Goal: Task Accomplishment & Management: Use online tool/utility

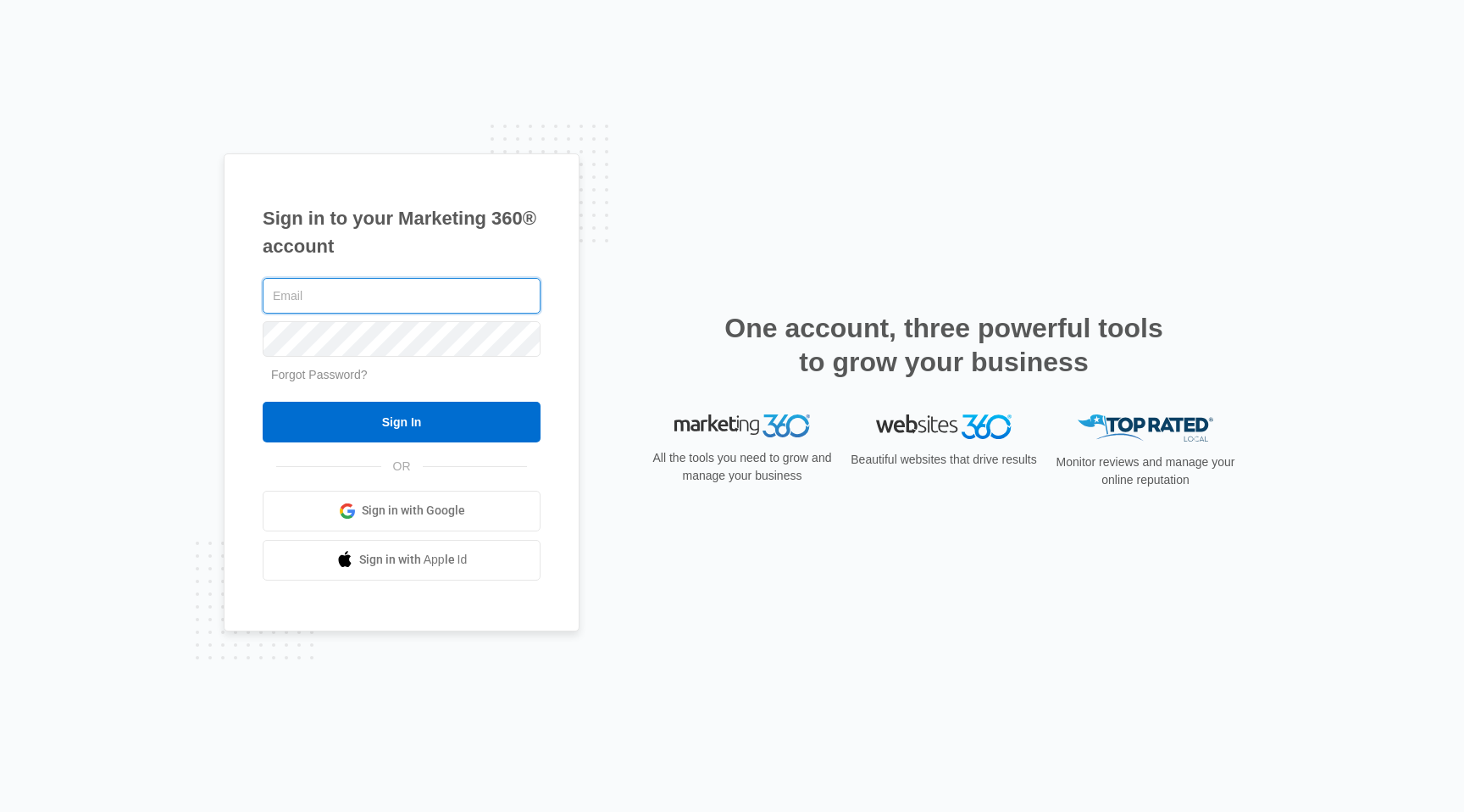
type input "[EMAIL_ADDRESS][DOMAIN_NAME]"
click at [401, 422] on input "Sign In" at bounding box center [401, 422] width 278 height 41
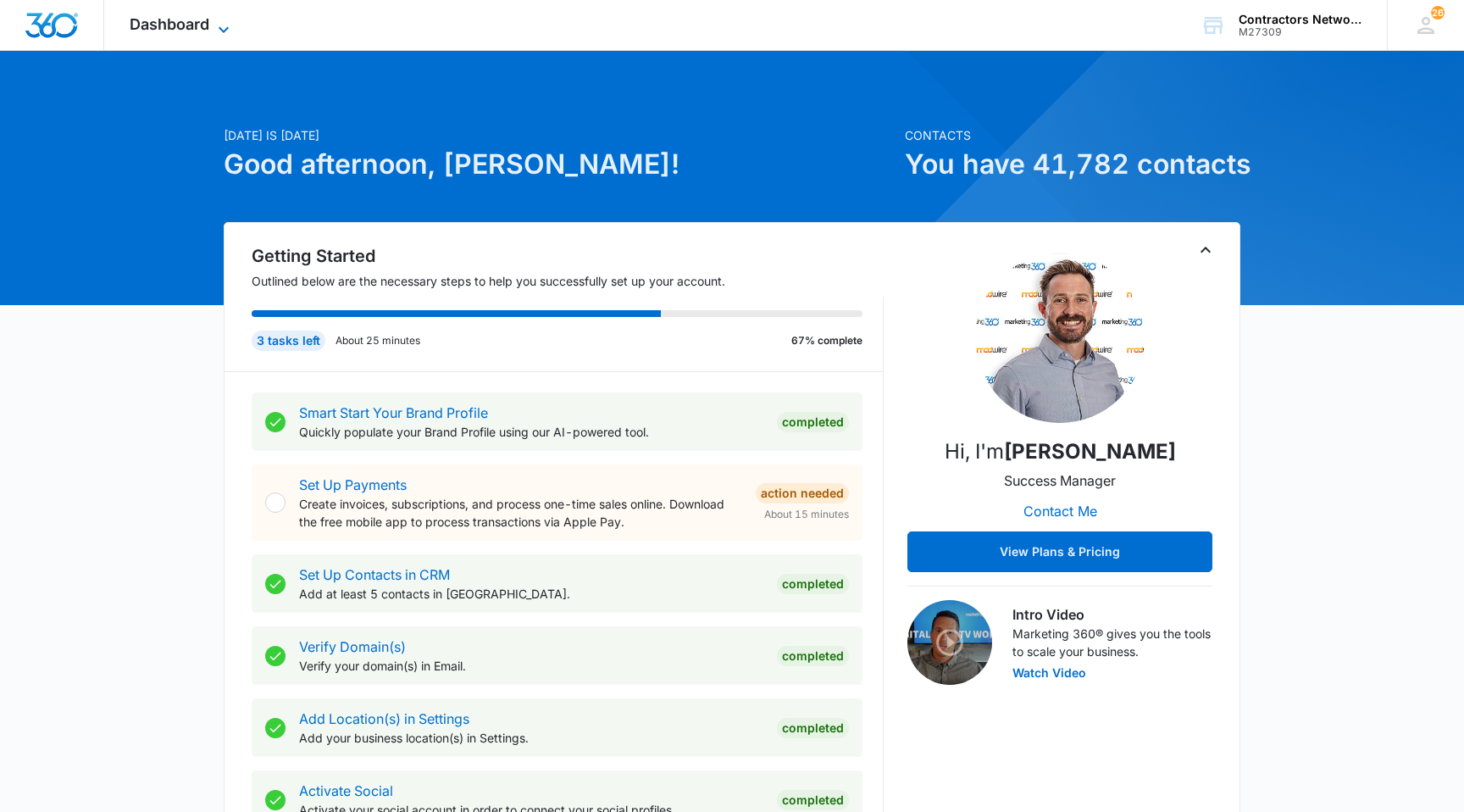
click at [156, 19] on span "Dashboard" at bounding box center [169, 24] width 80 height 17
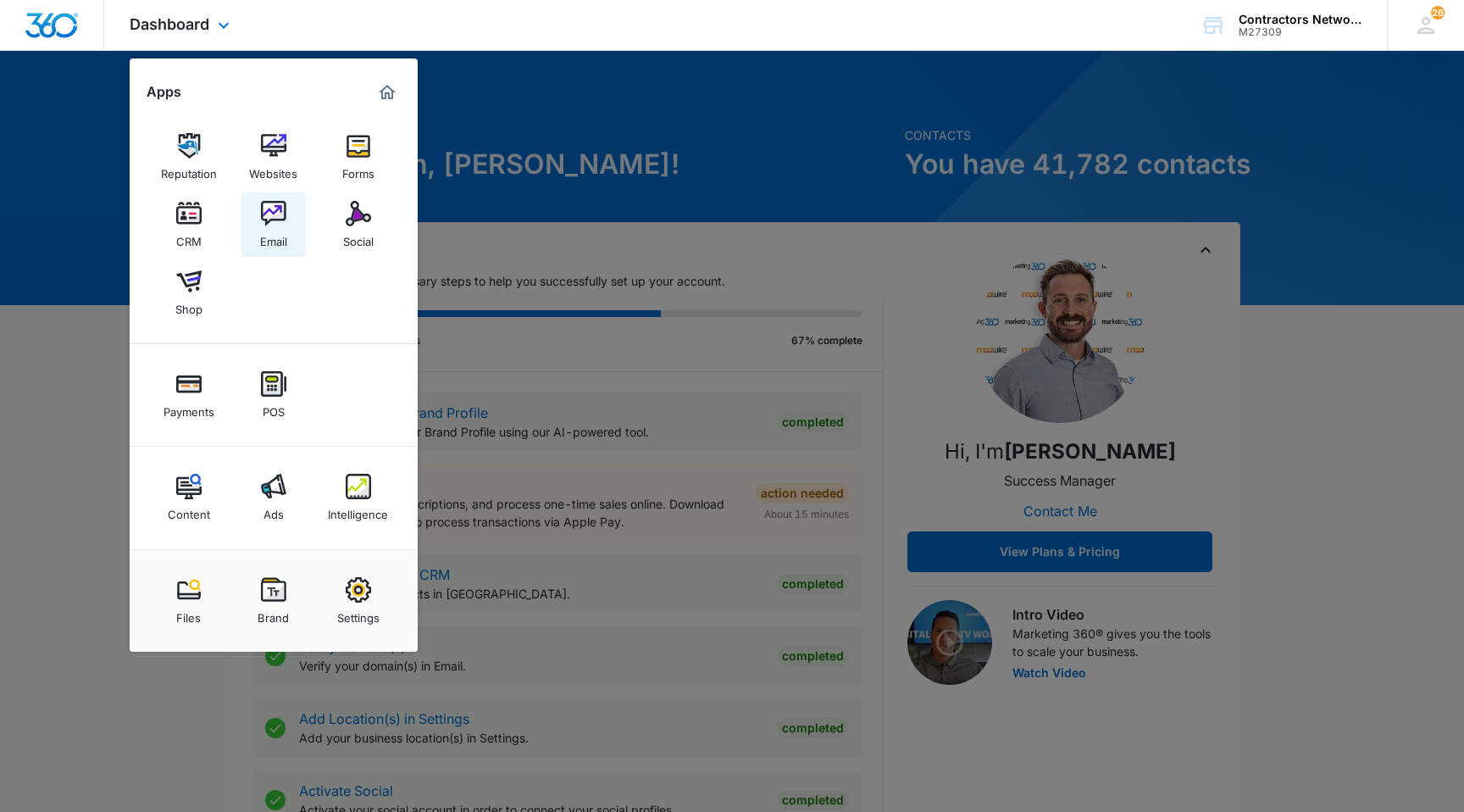
click at [268, 216] on img at bounding box center [274, 214] width 25 height 25
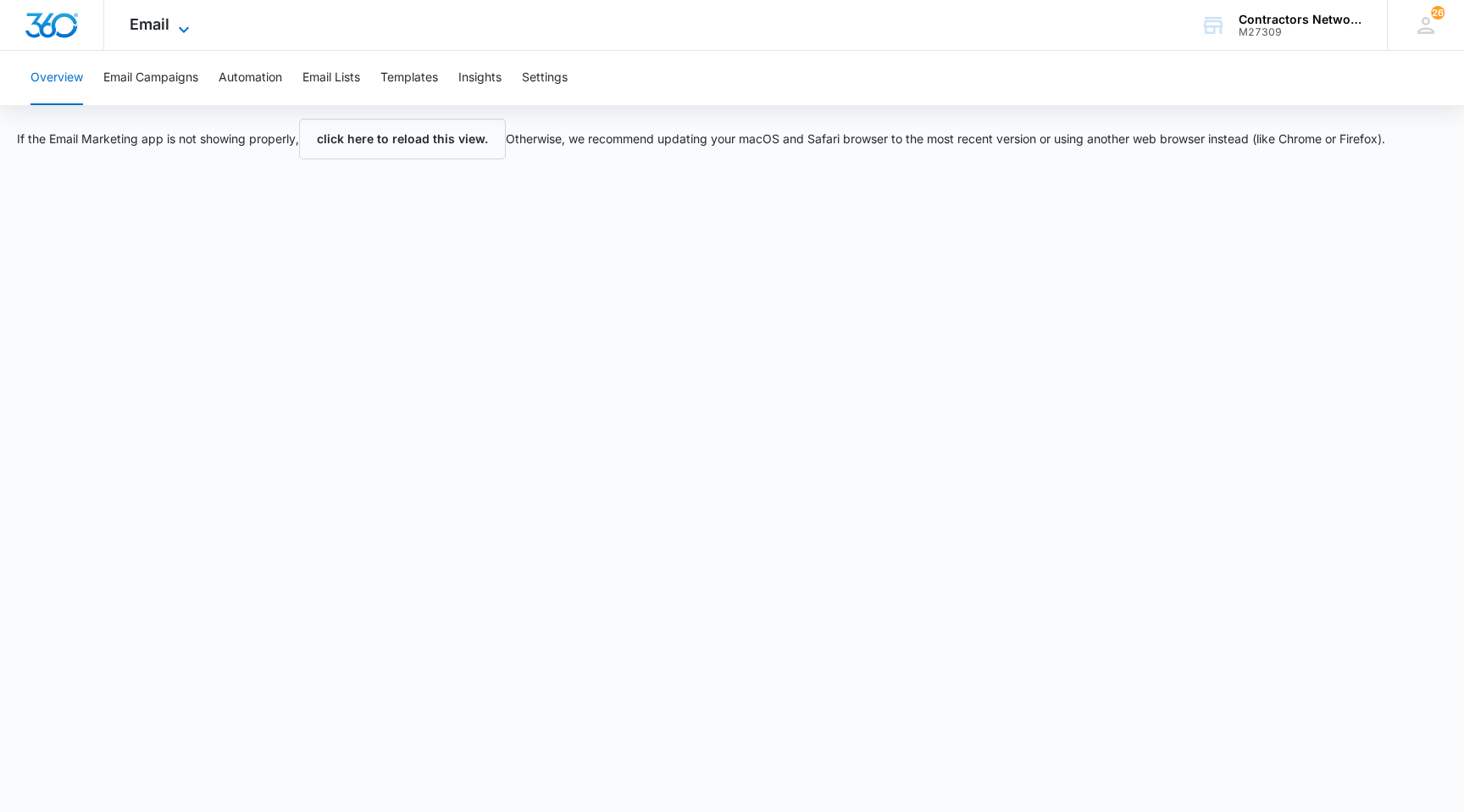
click at [175, 30] on icon at bounding box center [184, 29] width 20 height 20
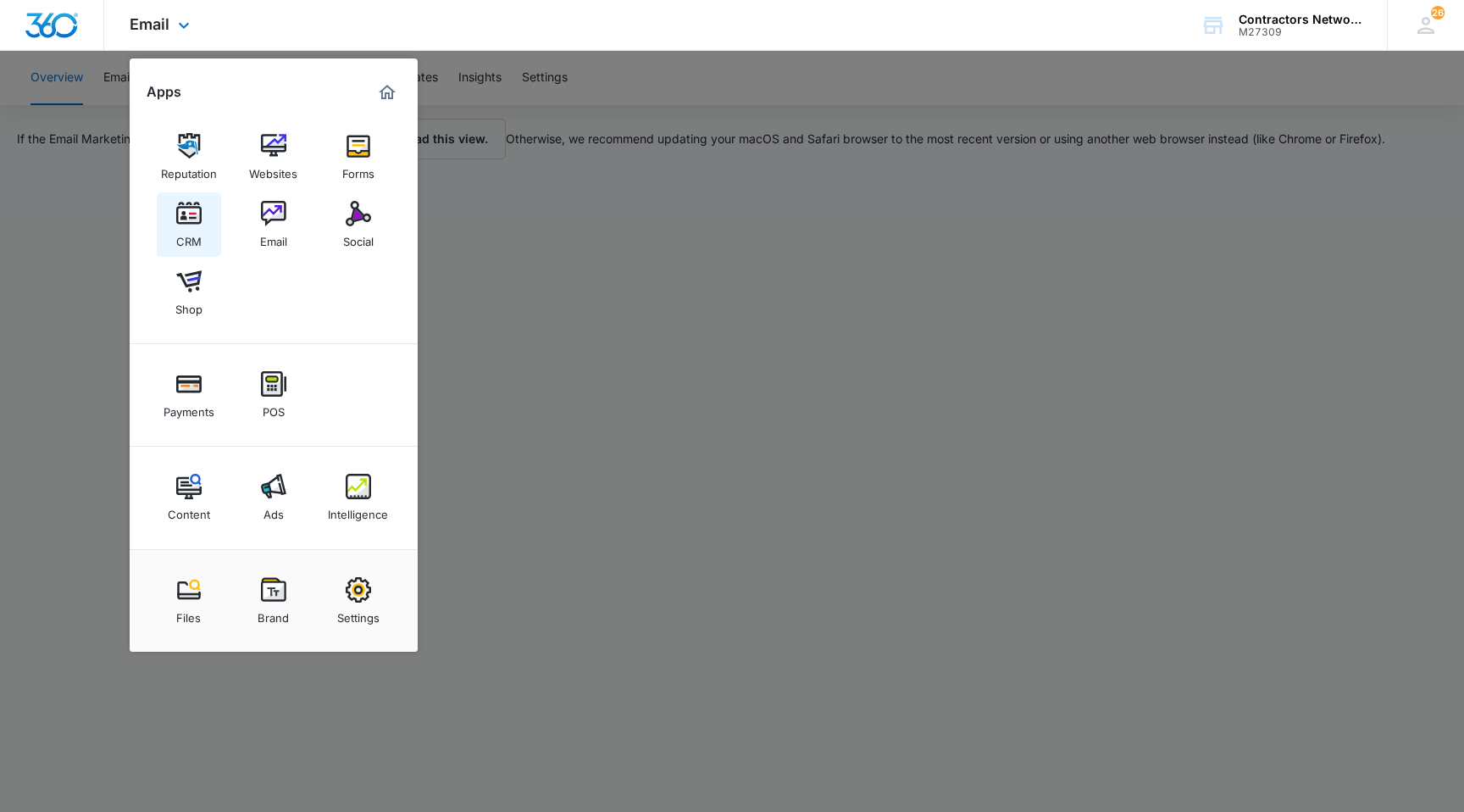
click at [190, 229] on div "CRM" at bounding box center [188, 237] width 25 height 22
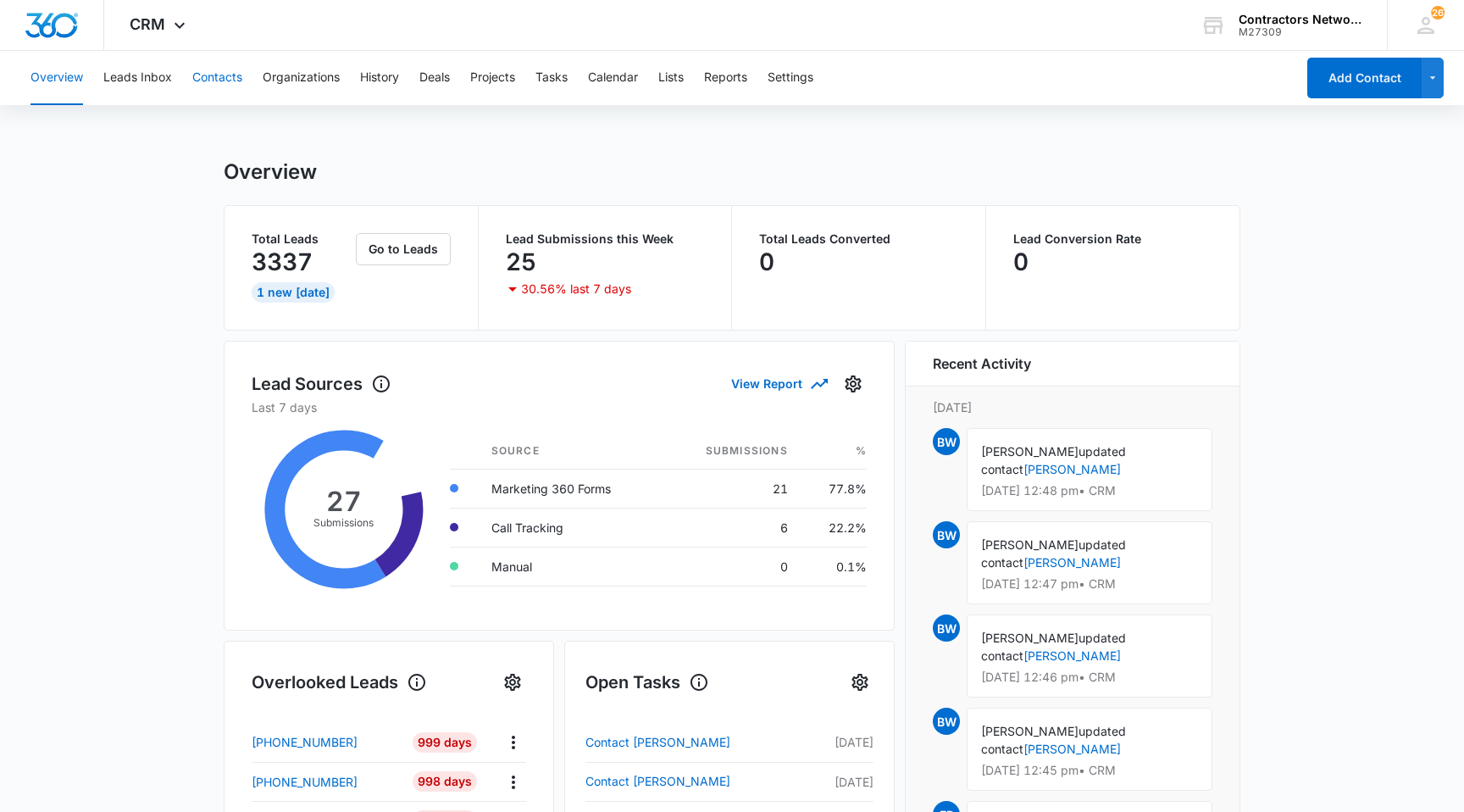
click at [230, 73] on button "Contacts" at bounding box center [217, 78] width 50 height 54
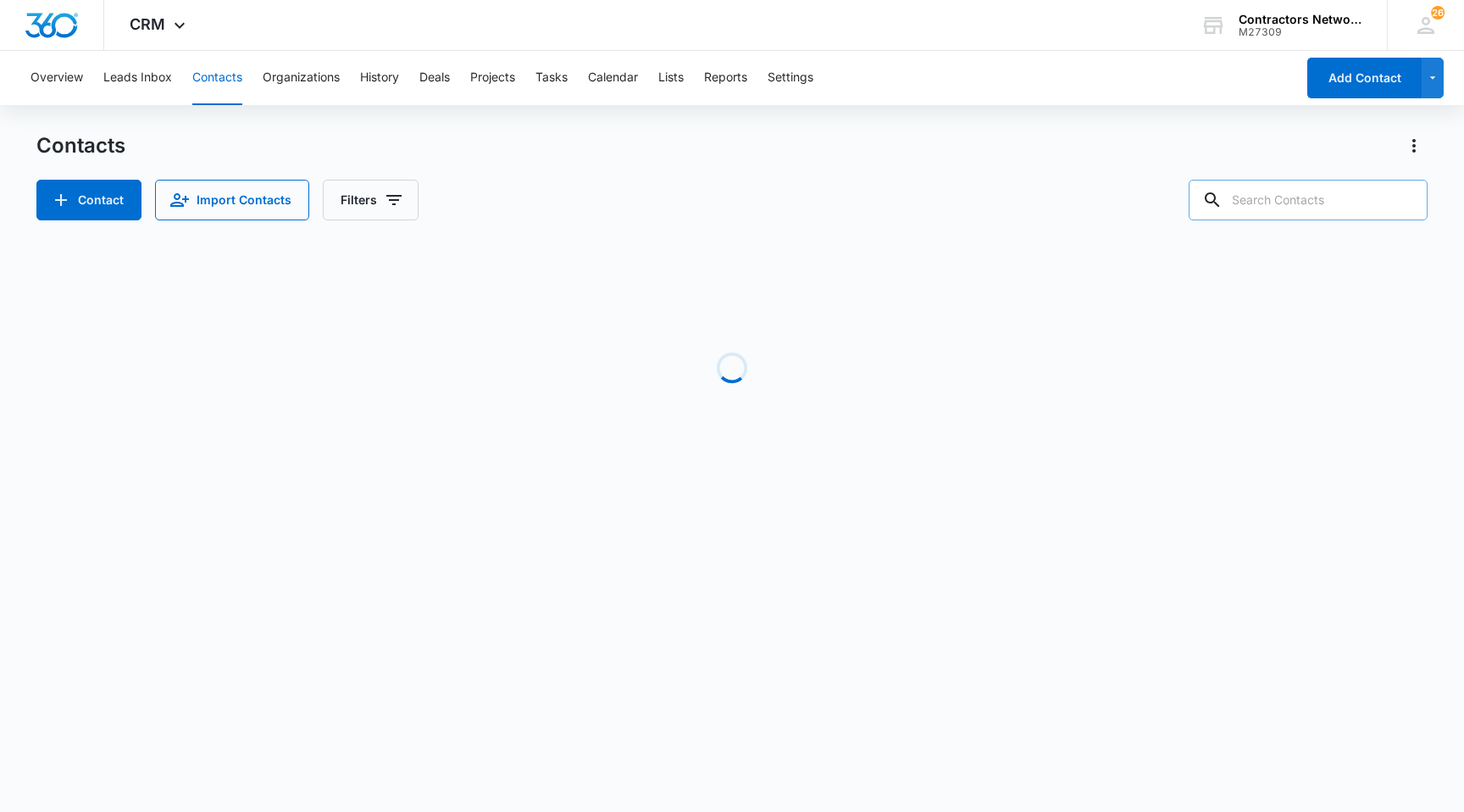
click at [1246, 206] on input "text" at bounding box center [1309, 200] width 239 height 41
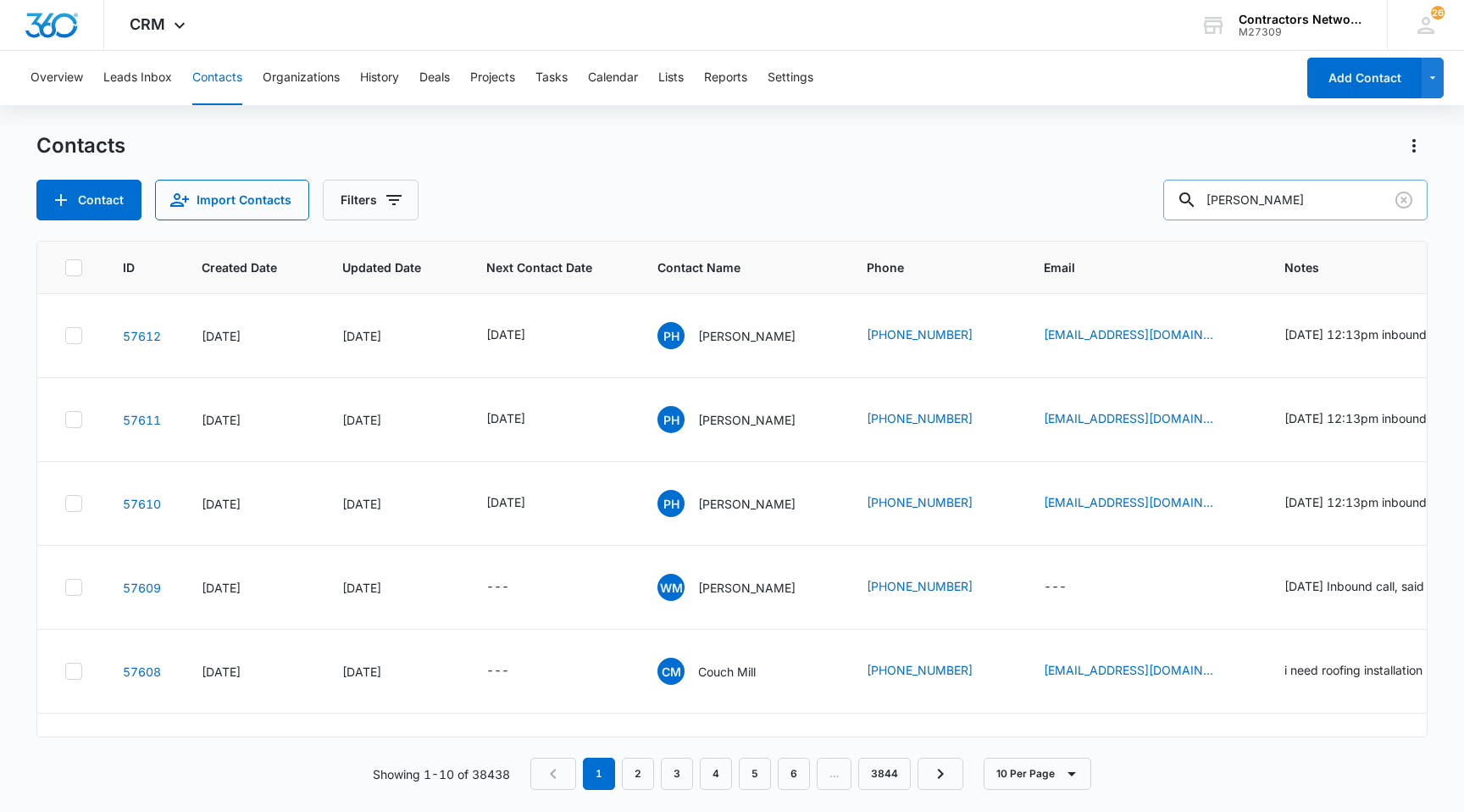
type input "[PERSON_NAME]"
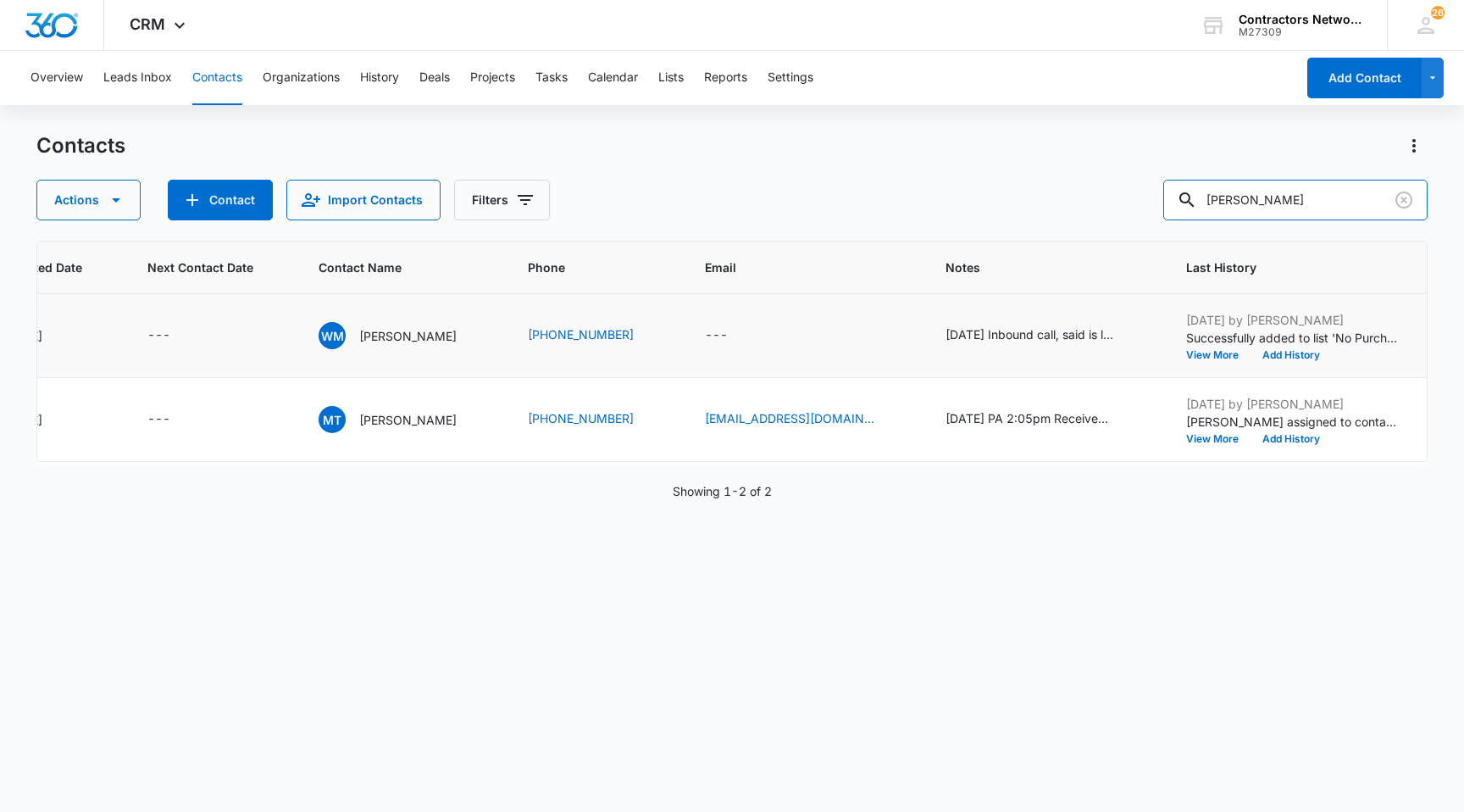
scroll to position [0, 293]
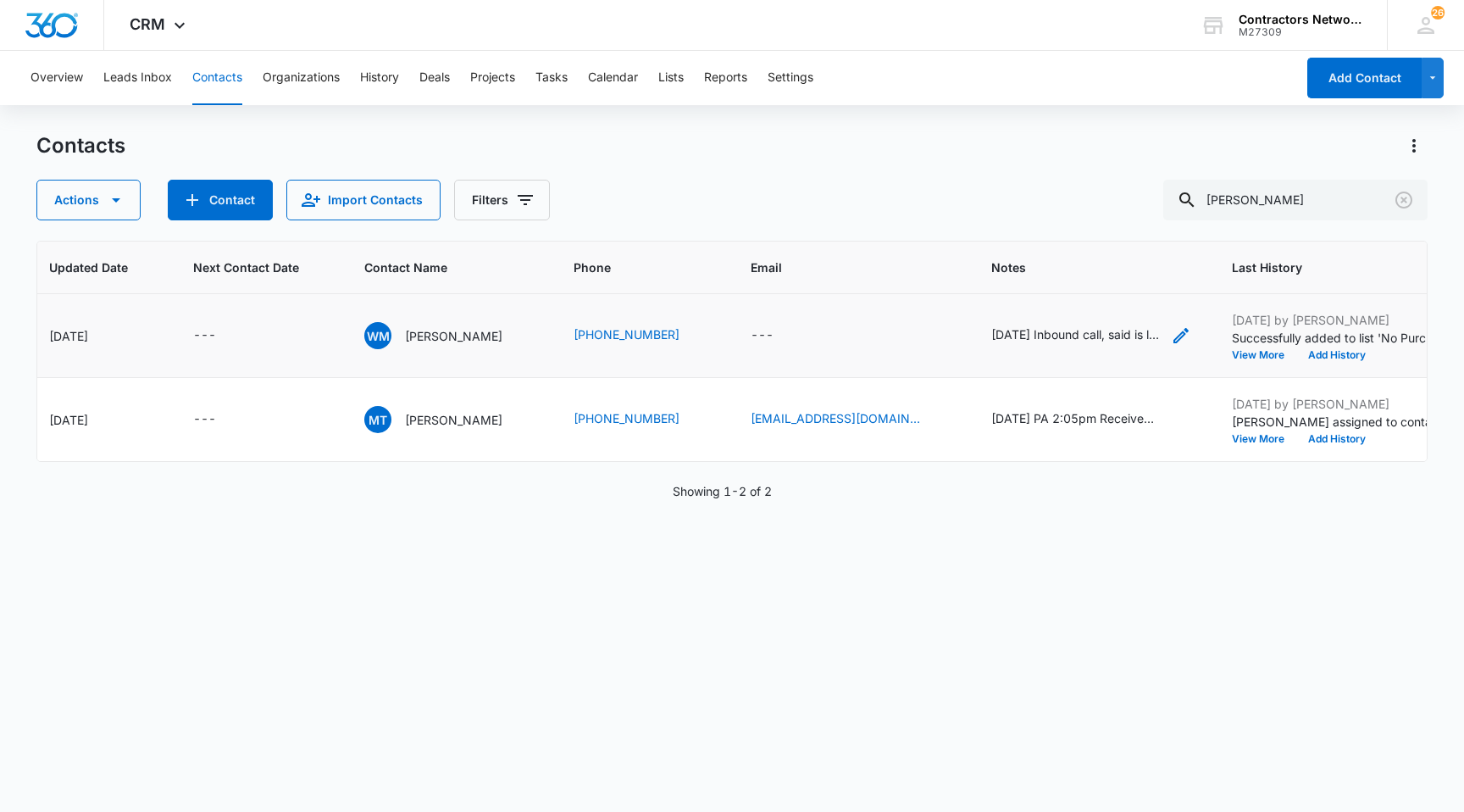
click at [992, 328] on div "[DATE] Inbound call, said is looking for to get a masonry license, wanted to kn…" at bounding box center [1076, 334] width 169 height 17
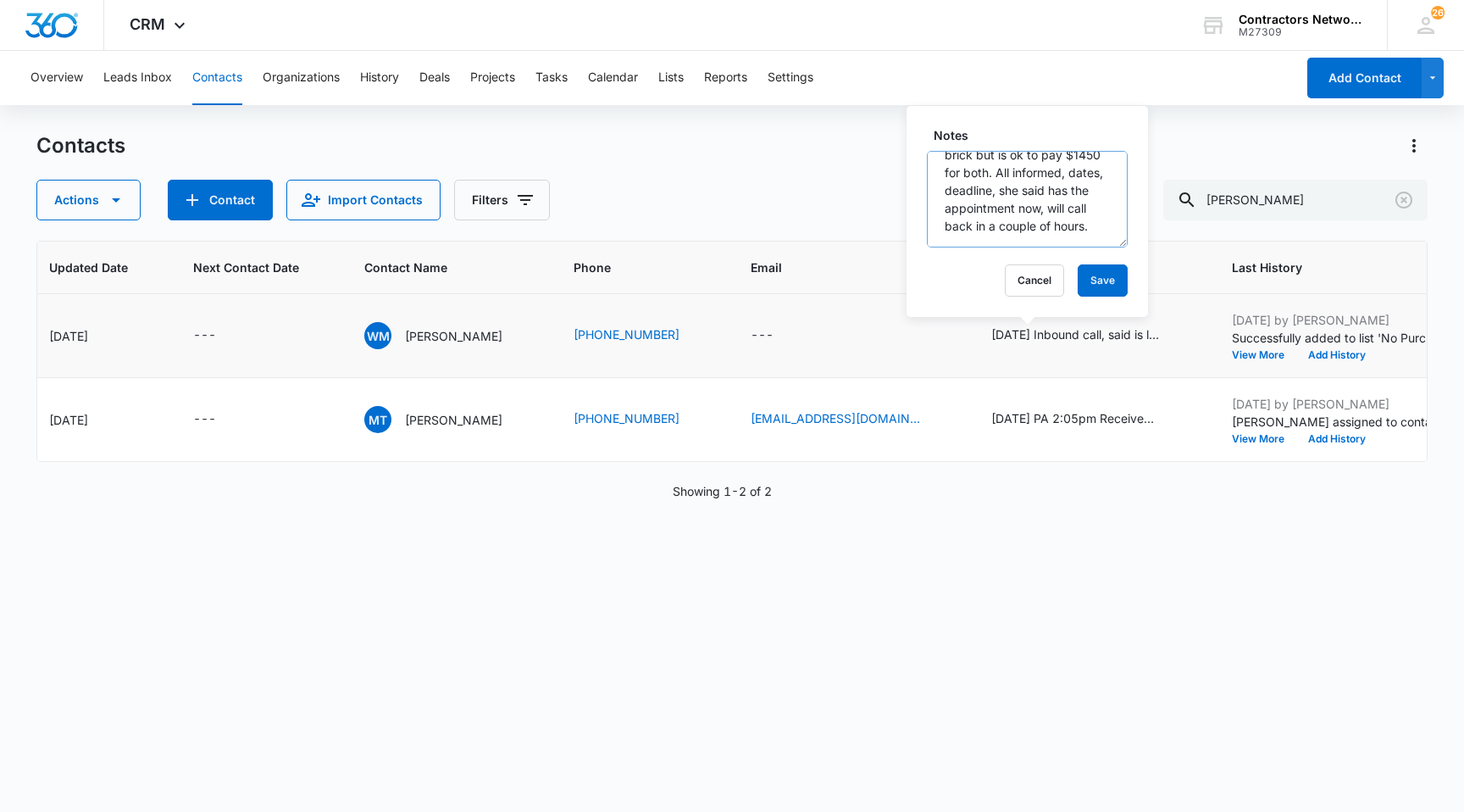
scroll to position [124, 0]
click at [1101, 274] on button "Save" at bounding box center [1103, 280] width 50 height 32
